Goal: Task Accomplishment & Management: Manage account settings

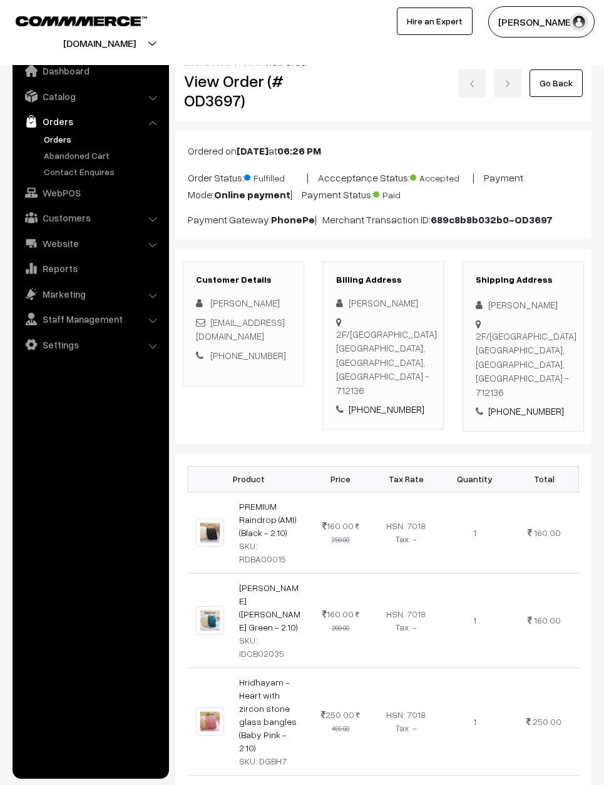
click at [569, 81] on link "Go Back" at bounding box center [555, 83] width 53 height 28
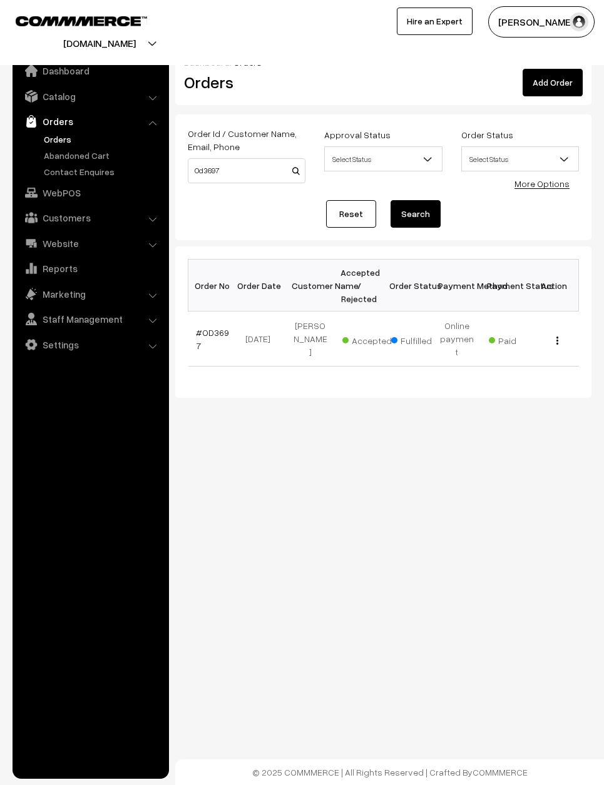
click at [363, 214] on link "Reset" at bounding box center [351, 214] width 50 height 28
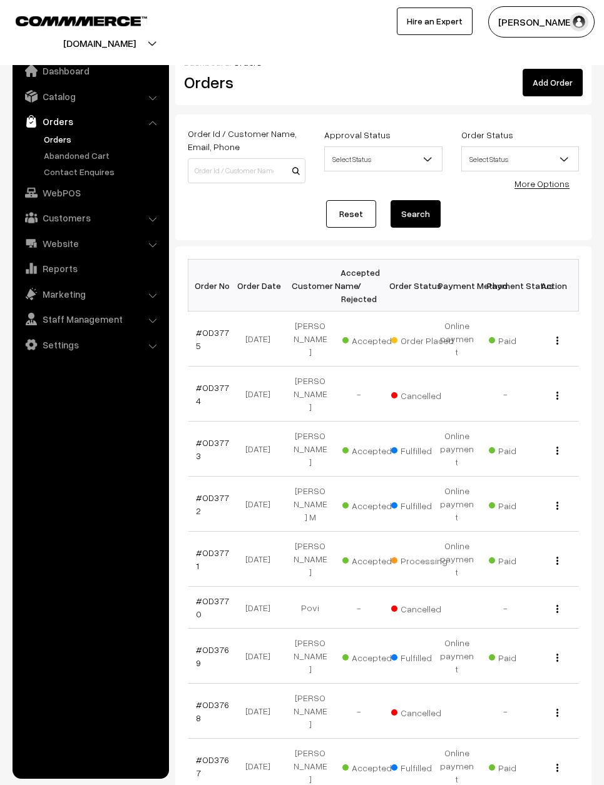
click at [210, 338] on link "#OD3775" at bounding box center [212, 339] width 33 height 24
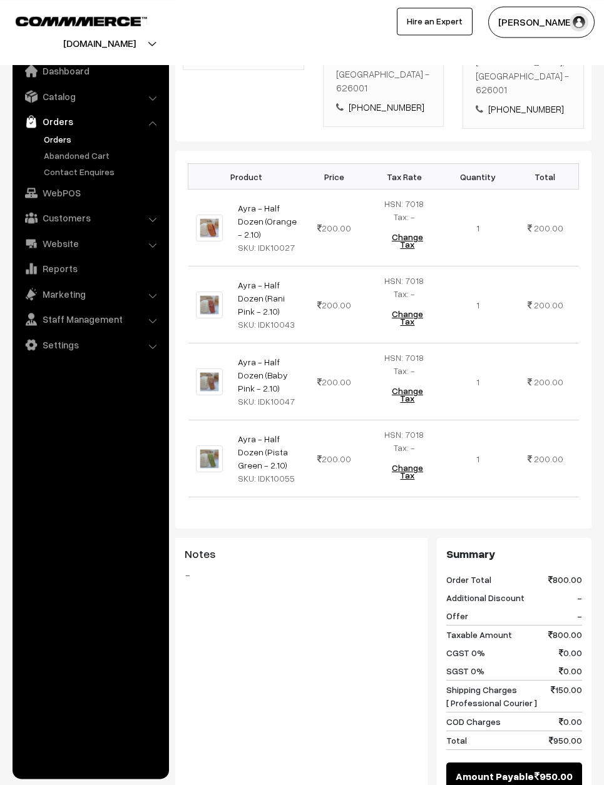
scroll to position [316, 0]
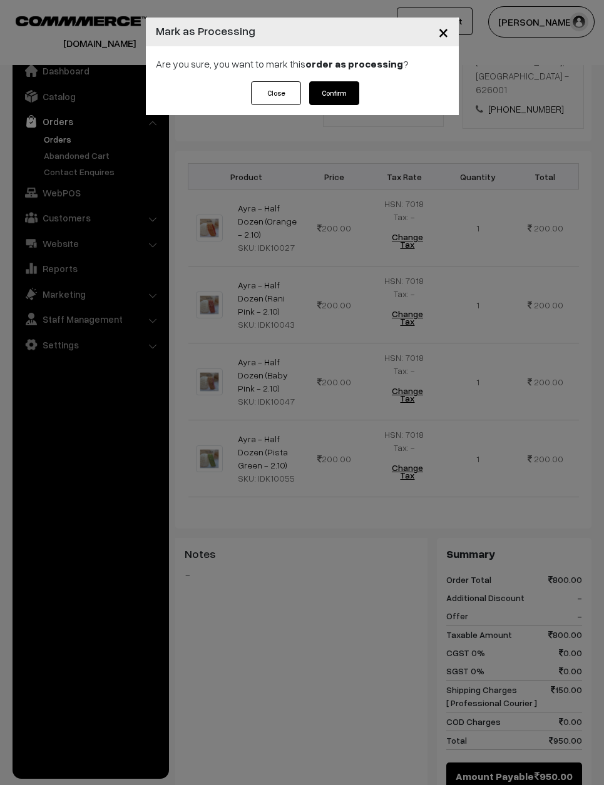
click at [343, 78] on div "Are you sure, you want to mark this order as processing ?" at bounding box center [302, 63] width 313 height 35
click at [345, 91] on button "Confirm" at bounding box center [334, 93] width 50 height 24
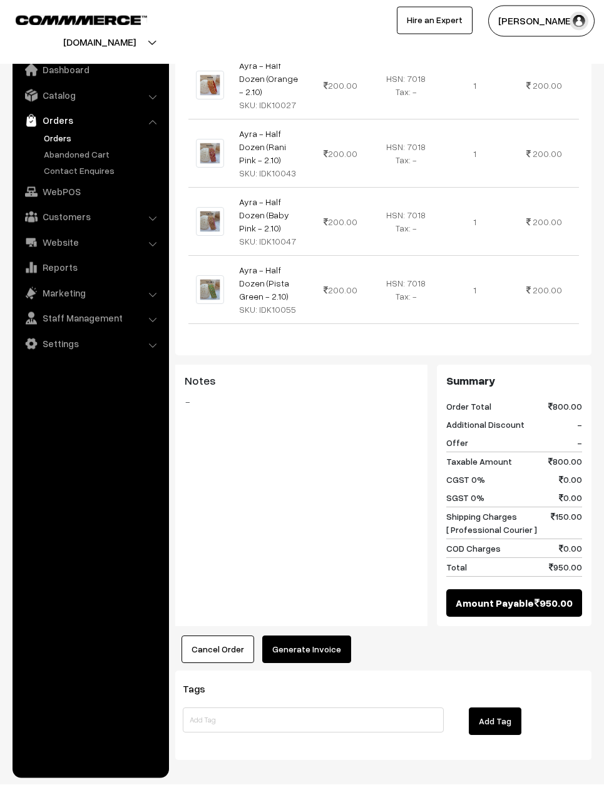
scroll to position [452, 0]
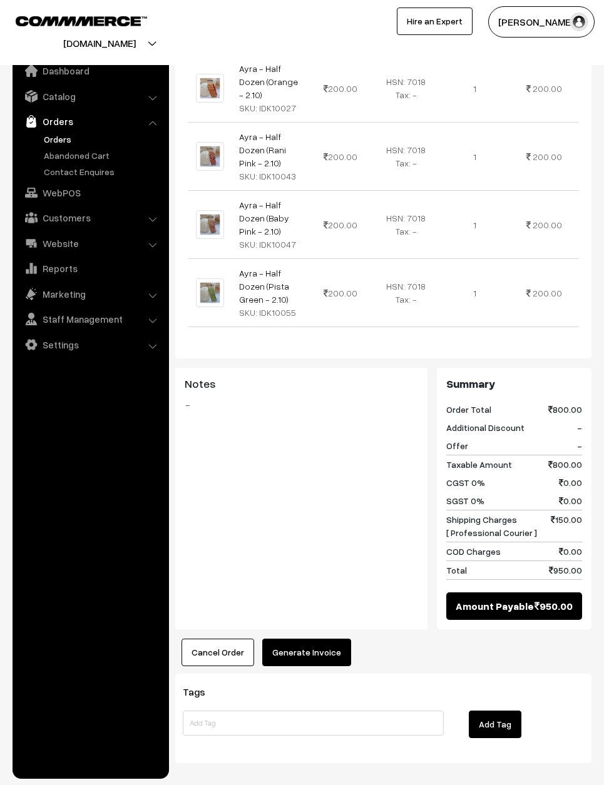
click at [326, 644] on button "Generate Invoice" at bounding box center [306, 653] width 89 height 28
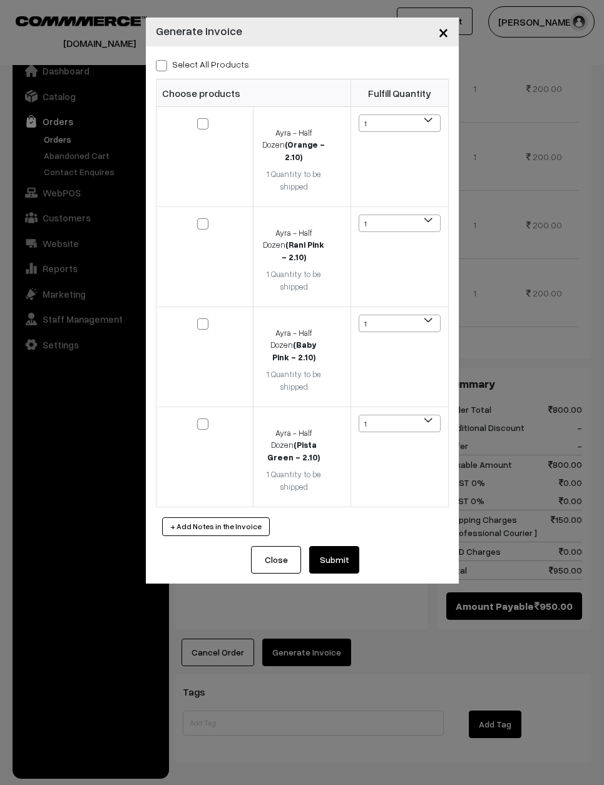
click at [176, 67] on label "Select All Products" at bounding box center [202, 64] width 93 height 13
click at [164, 67] on input "Select All Products" at bounding box center [160, 63] width 8 height 8
checkbox input "true"
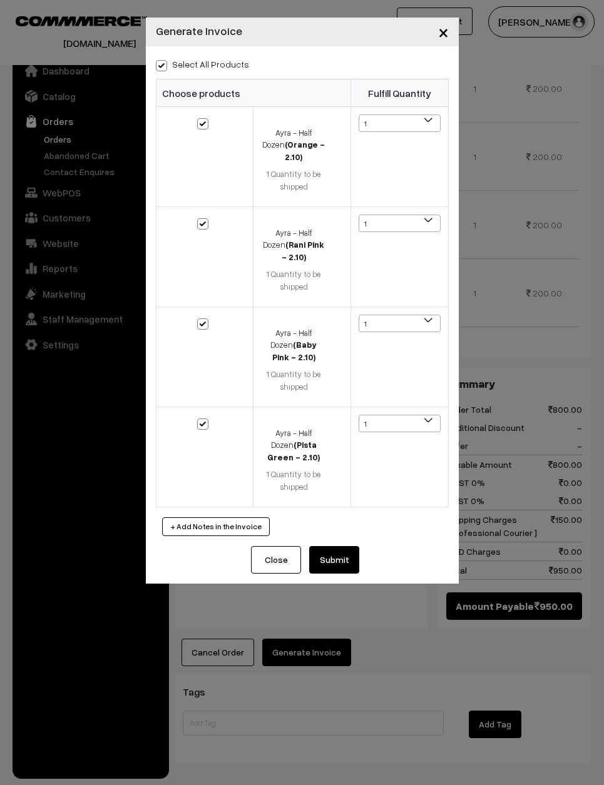
checkbox input "true"
click at [334, 517] on div "+ Add Notes in the Invoice" at bounding box center [302, 526] width 293 height 19
click at [337, 546] on button "Submit" at bounding box center [334, 560] width 50 height 28
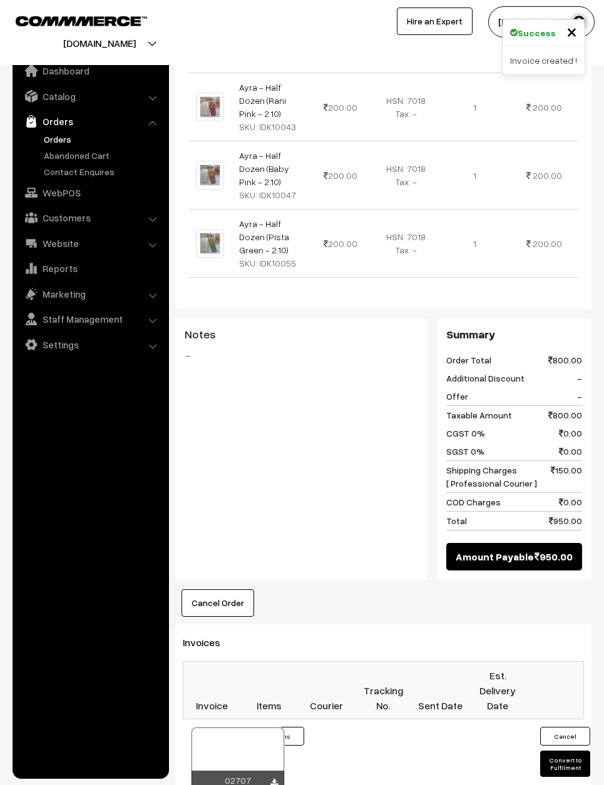
click at [577, 96] on td "200.00" at bounding box center [543, 107] width 69 height 68
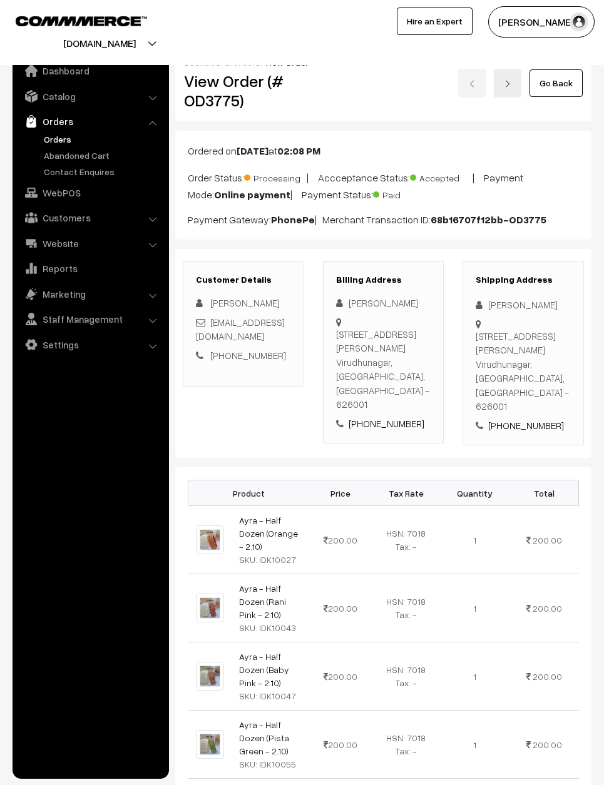
click at [554, 88] on link "Go Back" at bounding box center [555, 83] width 53 height 28
